Goal: Task Accomplishment & Management: Manage account settings

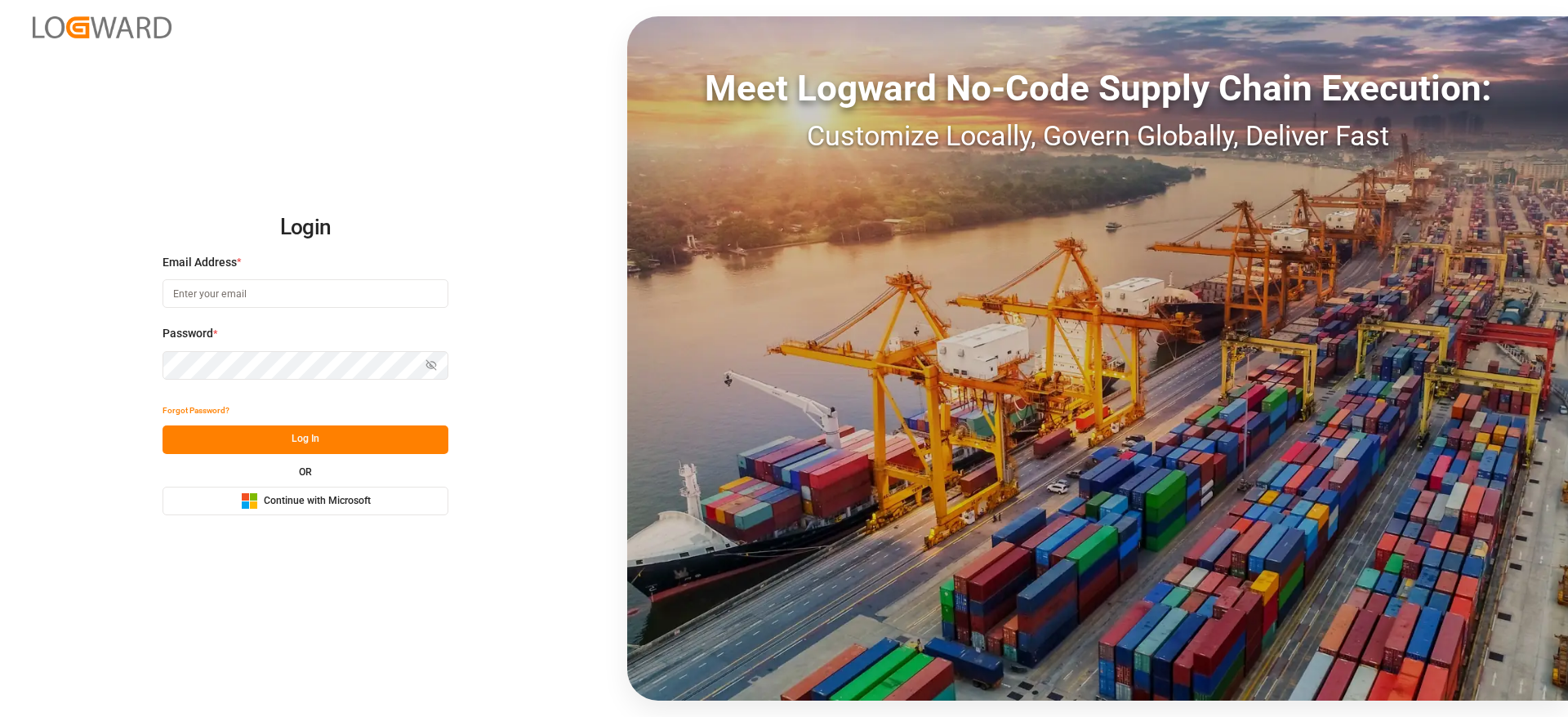
click at [311, 500] on span "Continue with Microsoft" at bounding box center [317, 502] width 107 height 15
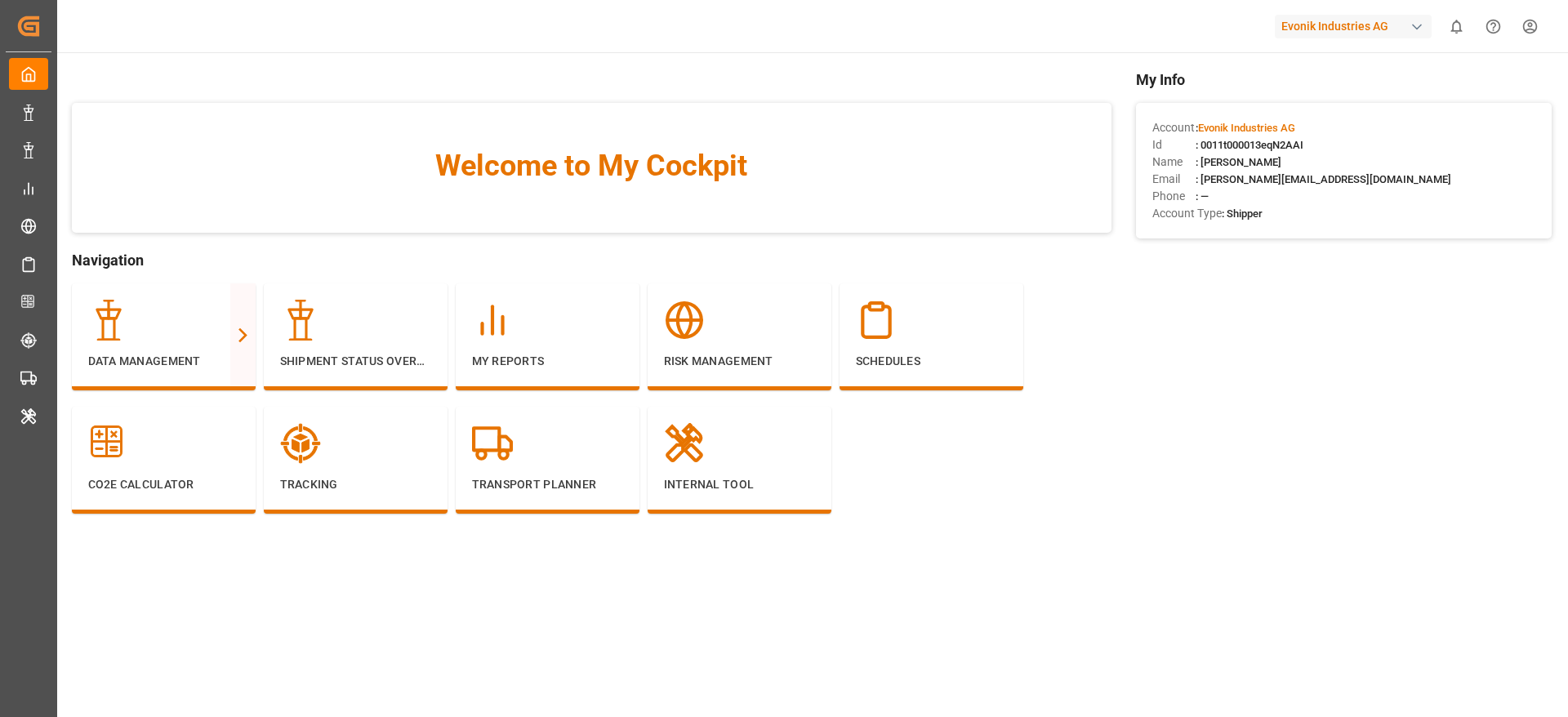
click at [1307, 21] on div "Evonik Industries AG" at bounding box center [1353, 27] width 156 height 24
type input "compo"
click at [1299, 107] on span "Compo Expert" at bounding box center [1304, 109] width 73 height 17
